Goal: Information Seeking & Learning: Check status

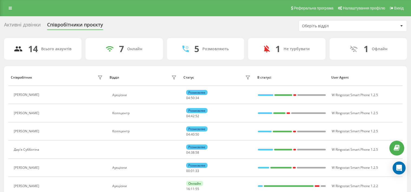
scroll to position [168, 0]
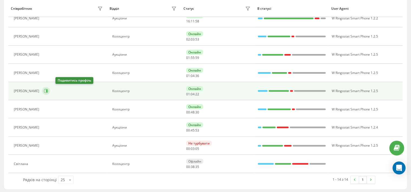
click at [48, 91] on icon at bounding box center [46, 91] width 4 height 4
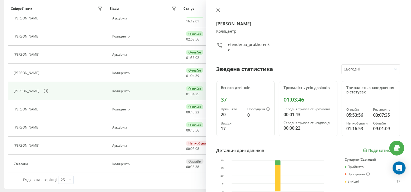
click at [218, 11] on icon at bounding box center [217, 10] width 3 height 3
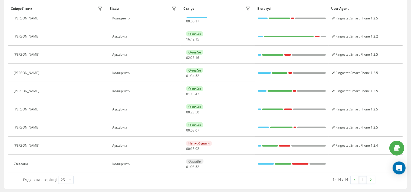
scroll to position [25, 0]
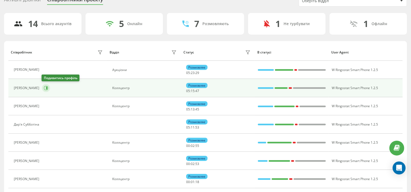
click at [44, 87] on icon at bounding box center [46, 88] width 4 height 4
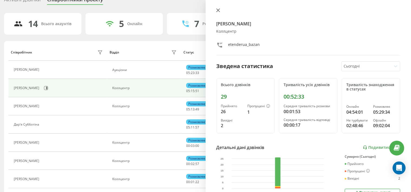
click at [219, 10] on icon at bounding box center [218, 10] width 4 height 4
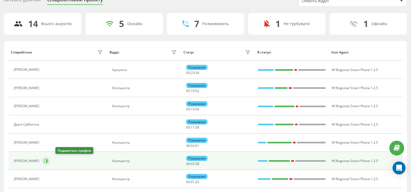
click at [48, 161] on icon at bounding box center [46, 161] width 4 height 4
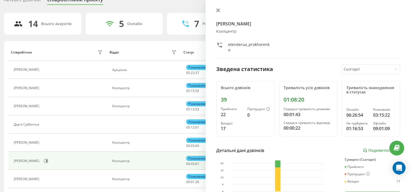
click at [219, 9] on icon at bounding box center [218, 10] width 4 height 4
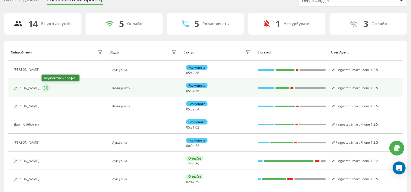
click at [48, 85] on button at bounding box center [46, 88] width 8 height 8
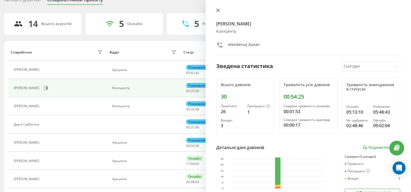
click at [218, 10] on icon at bounding box center [217, 10] width 3 height 3
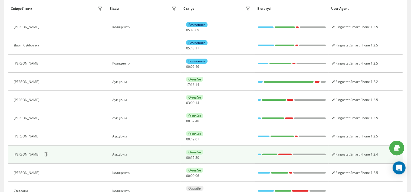
scroll to position [54, 0]
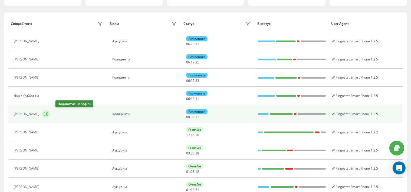
click at [47, 113] on icon at bounding box center [46, 114] width 1 height 3
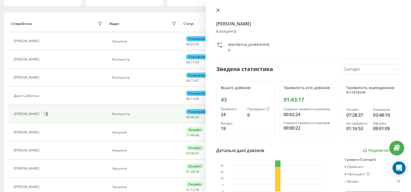
click at [218, 9] on icon at bounding box center [218, 10] width 4 height 4
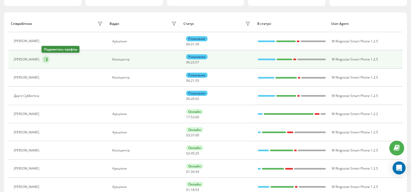
click at [46, 57] on button at bounding box center [46, 59] width 8 height 8
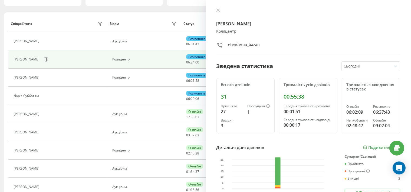
drag, startPoint x: 219, startPoint y: 10, endPoint x: 151, endPoint y: 63, distance: 86.7
click at [219, 9] on icon at bounding box center [218, 10] width 4 height 4
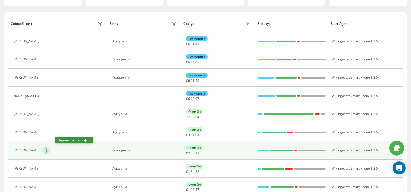
click at [47, 149] on icon at bounding box center [46, 150] width 1 height 3
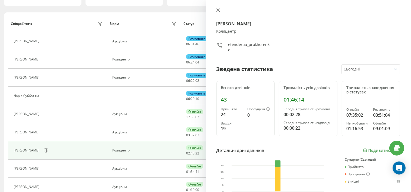
click at [219, 10] on icon at bounding box center [218, 10] width 4 height 4
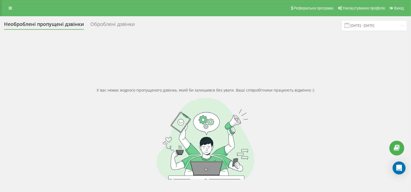
click at [6, 8] on link at bounding box center [10, 8] width 10 height 8
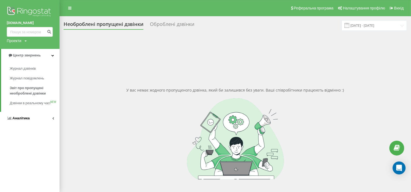
click at [21, 121] on span "Аналiтика" at bounding box center [18, 118] width 23 height 5
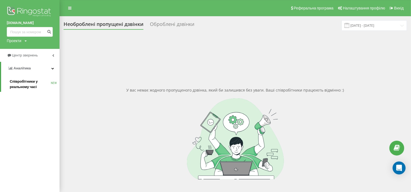
click at [18, 89] on span "Співробітники у реальному часі" at bounding box center [30, 84] width 41 height 11
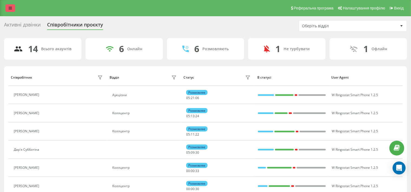
click at [13, 6] on link at bounding box center [10, 8] width 10 height 8
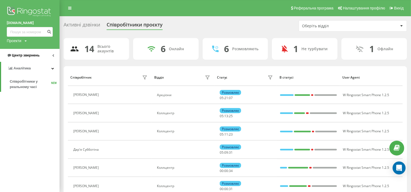
click at [31, 53] on span "Центр звернень" at bounding box center [23, 55] width 33 height 5
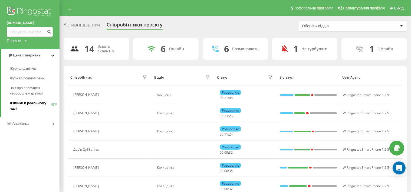
click at [23, 101] on link "Дзвінки в реальному часі NEW" at bounding box center [35, 105] width 50 height 15
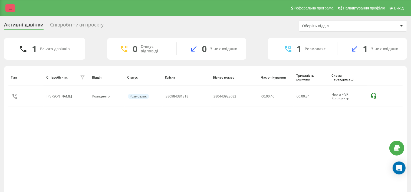
click at [9, 7] on icon at bounding box center [10, 8] width 3 height 4
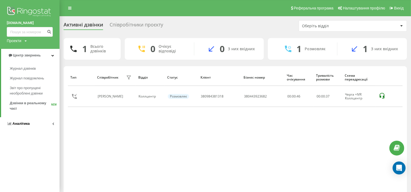
click at [25, 126] on span "Аналiтика" at bounding box center [20, 124] width 17 height 4
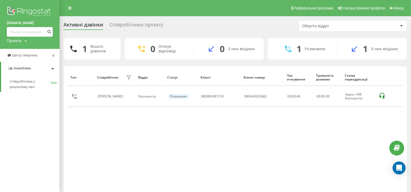
drag, startPoint x: 121, startPoint y: 135, endPoint x: 108, endPoint y: 128, distance: 14.3
click at [121, 136] on div "Тип Співробітник фільтру Відділ Статус Клієнт Бізнес номер Час очікування Трива…" at bounding box center [235, 131] width 335 height 125
click at [29, 56] on span "Центр звернень" at bounding box center [26, 55] width 28 height 4
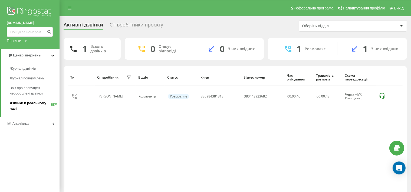
click at [27, 104] on span "Дзвінки в реальному часі" at bounding box center [30, 106] width 41 height 11
click at [192, 141] on div "Тип Співробітник фільтру Відділ Статус Клієнт Бізнес номер Час очікування Трива…" at bounding box center [235, 131] width 335 height 125
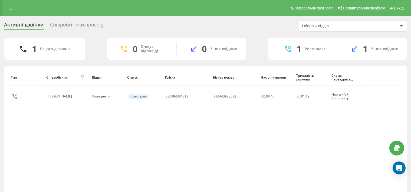
click at [209, 150] on div "Тип Співробітник фільтру Відділ Статус Клієнт Бізнес номер Час очікування Трива…" at bounding box center [205, 131] width 394 height 125
click at [214, 162] on div "Тип Співробітник фільтру Відділ Статус Клієнт Бізнес номер Час очікування Трива…" at bounding box center [205, 131] width 394 height 125
